Goal: Navigation & Orientation: Find specific page/section

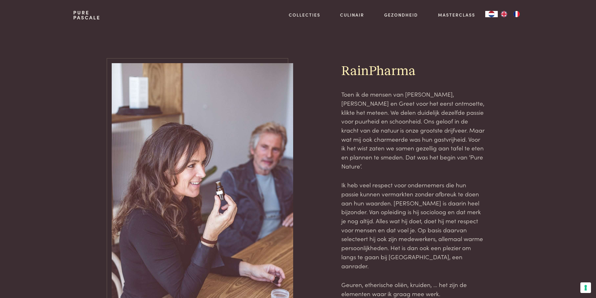
click at [79, 13] on link "Pure Pascale" at bounding box center [86, 15] width 27 height 10
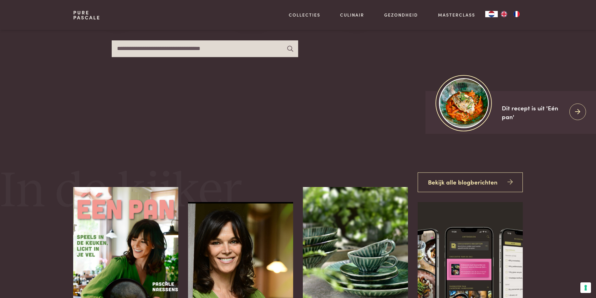
scroll to position [250, 0]
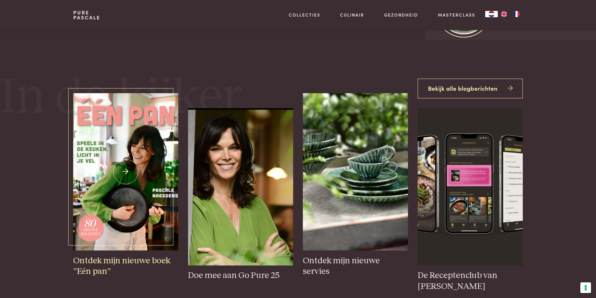
click at [135, 192] on img at bounding box center [125, 171] width 105 height 157
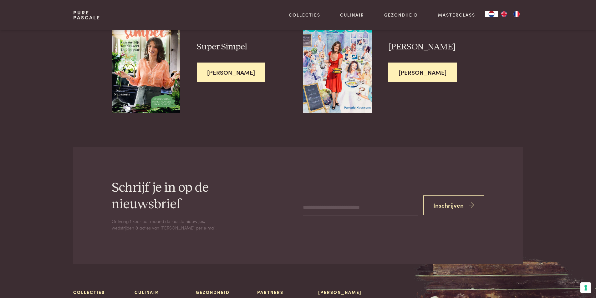
scroll to position [1814, 0]
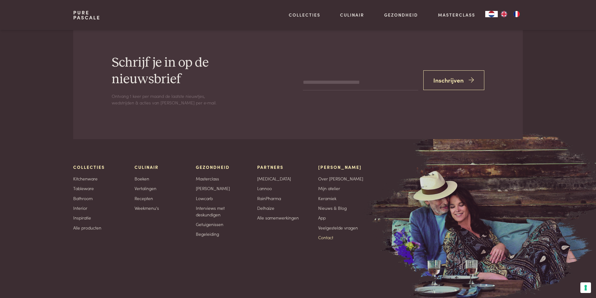
click at [322, 234] on link "Contact" at bounding box center [325, 237] width 15 height 7
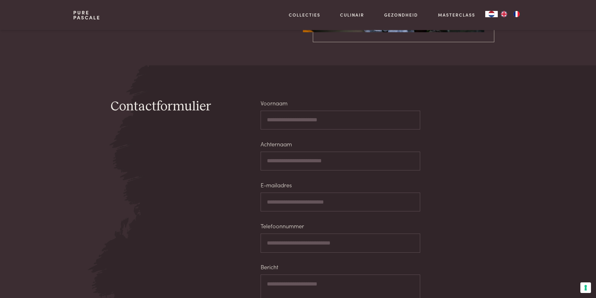
scroll to position [313, 0]
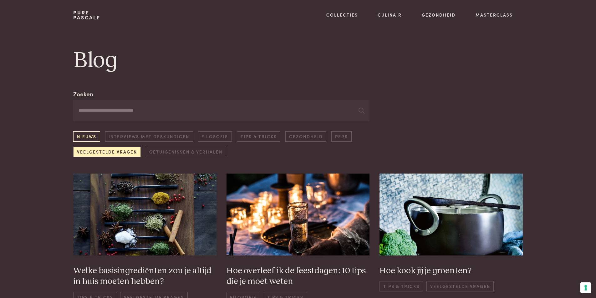
click at [83, 134] on link "Nieuws" at bounding box center [86, 136] width 27 height 10
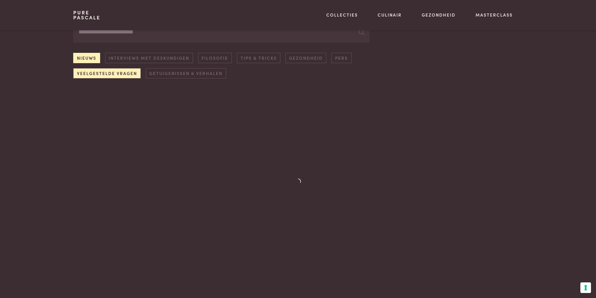
scroll to position [79, 0]
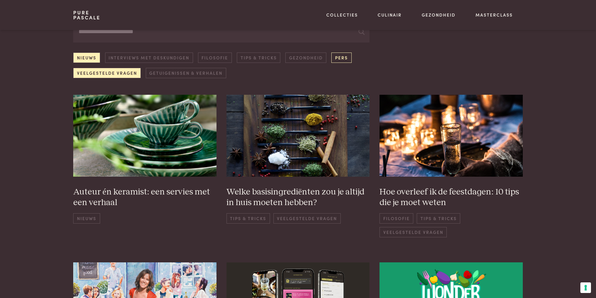
click at [338, 58] on link "Pers" at bounding box center [341, 58] width 20 height 10
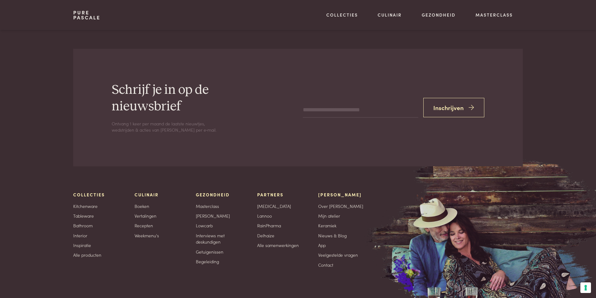
scroll to position [712, 0]
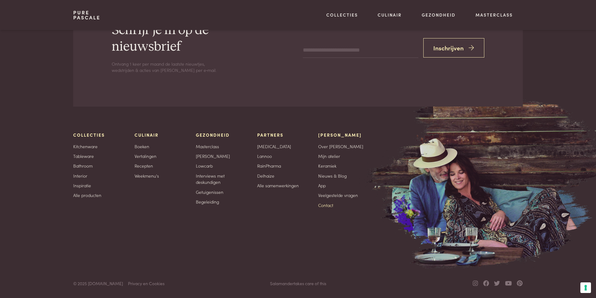
click at [329, 205] on link "Contact" at bounding box center [325, 205] width 15 height 7
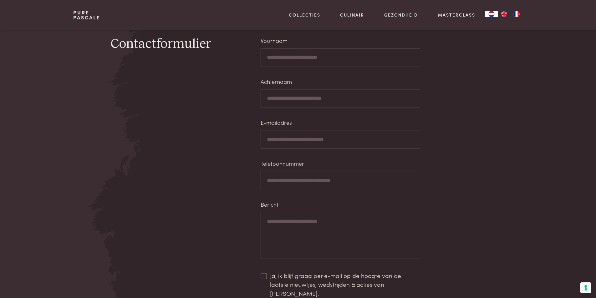
scroll to position [438, 0]
